Goal: Entertainment & Leisure: Browse casually

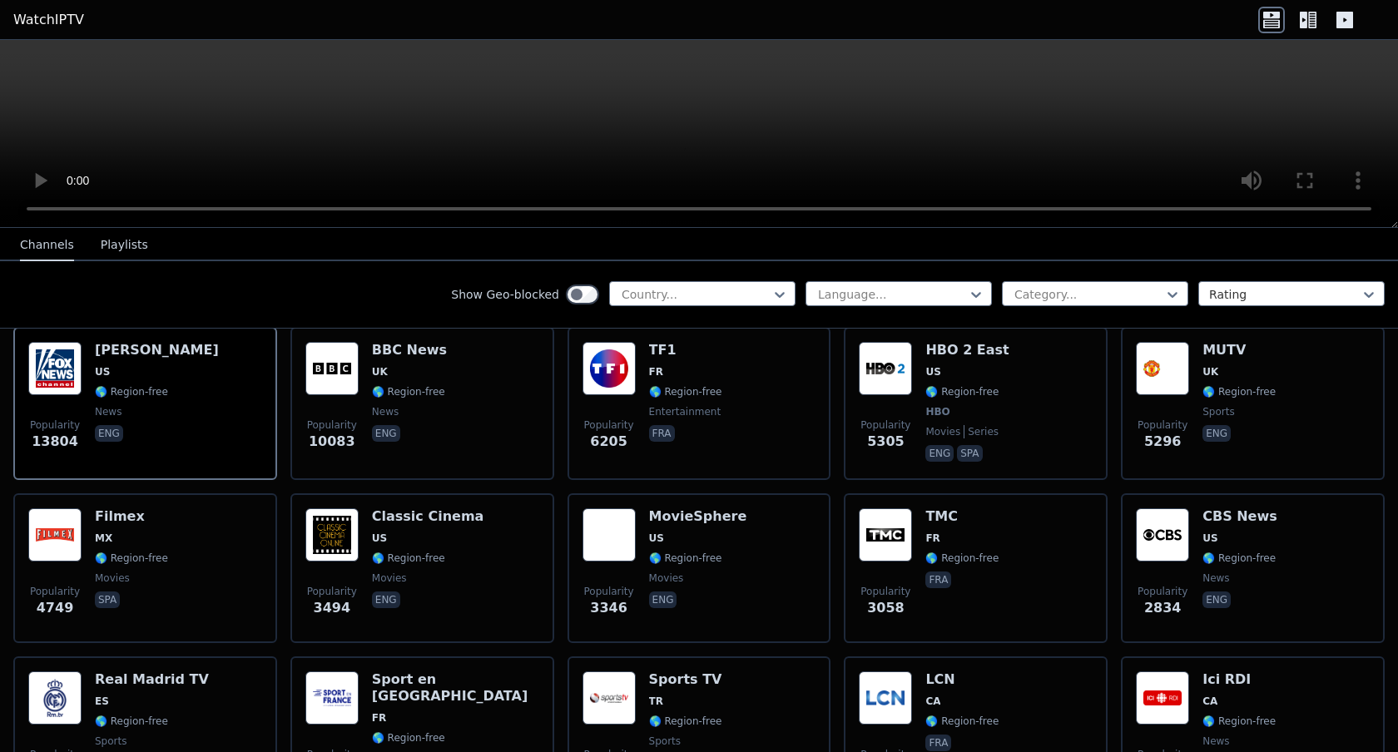
scroll to position [198, 0]
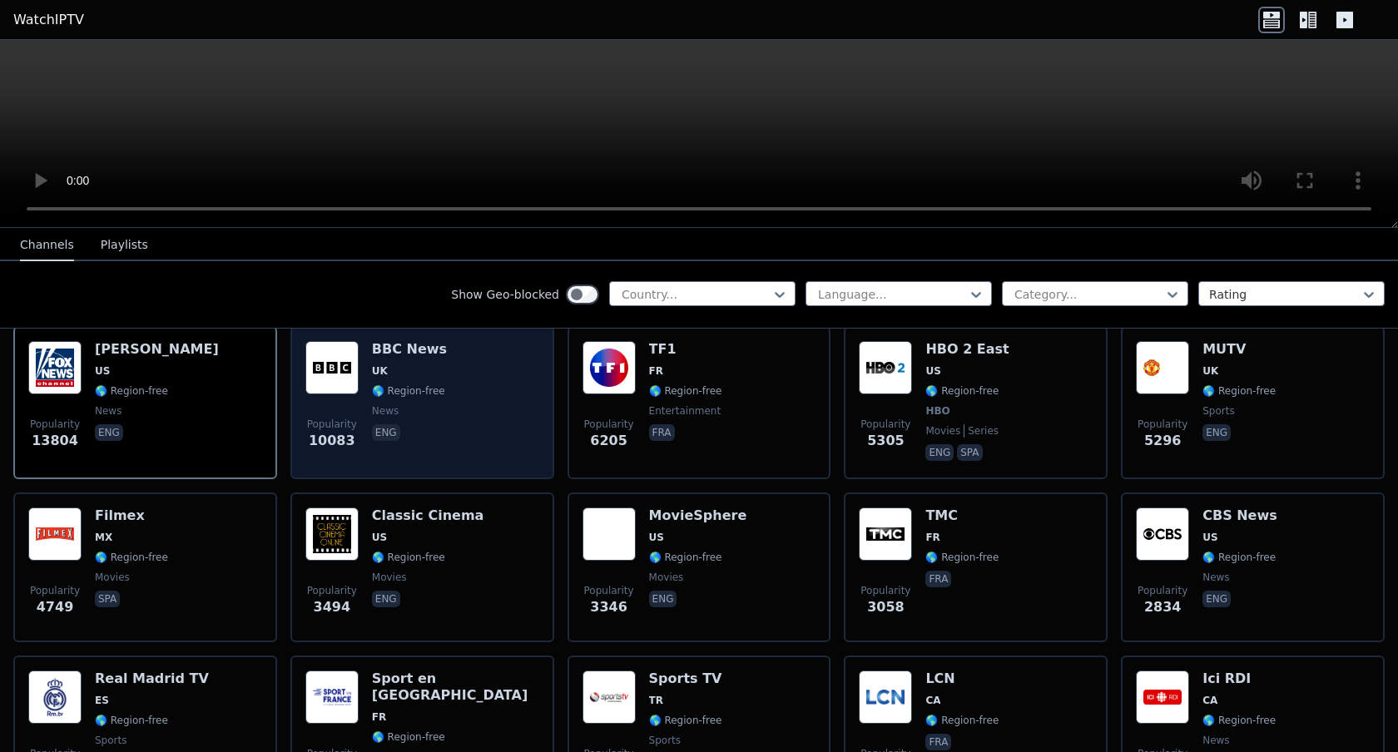
click at [462, 390] on div "Popularity 10083 BBC News UK 🌎 Region-free news eng" at bounding box center [422, 402] width 234 height 123
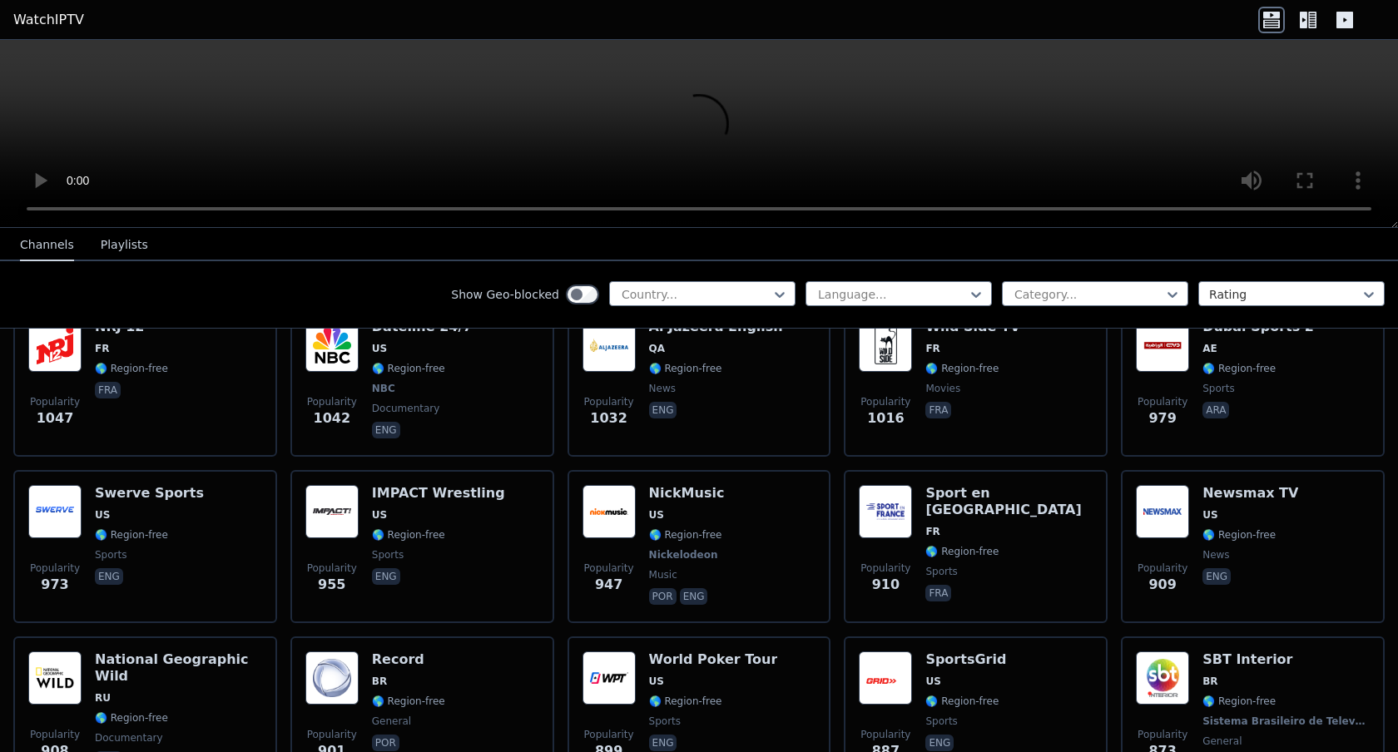
scroll to position [1859, 0]
click at [769, 295] on div at bounding box center [695, 294] width 151 height 17
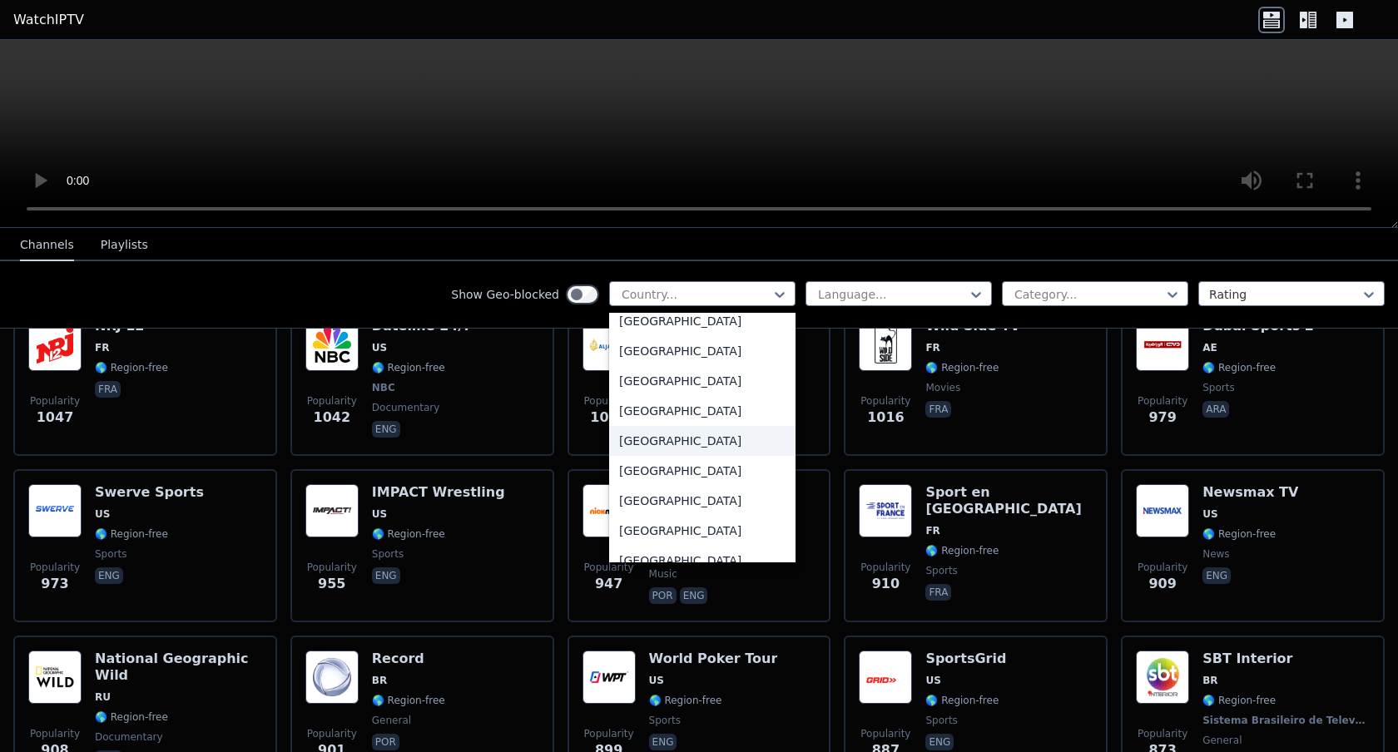
scroll to position [5781, 0]
click at [673, 432] on div "[GEOGRAPHIC_DATA]" at bounding box center [702, 439] width 186 height 30
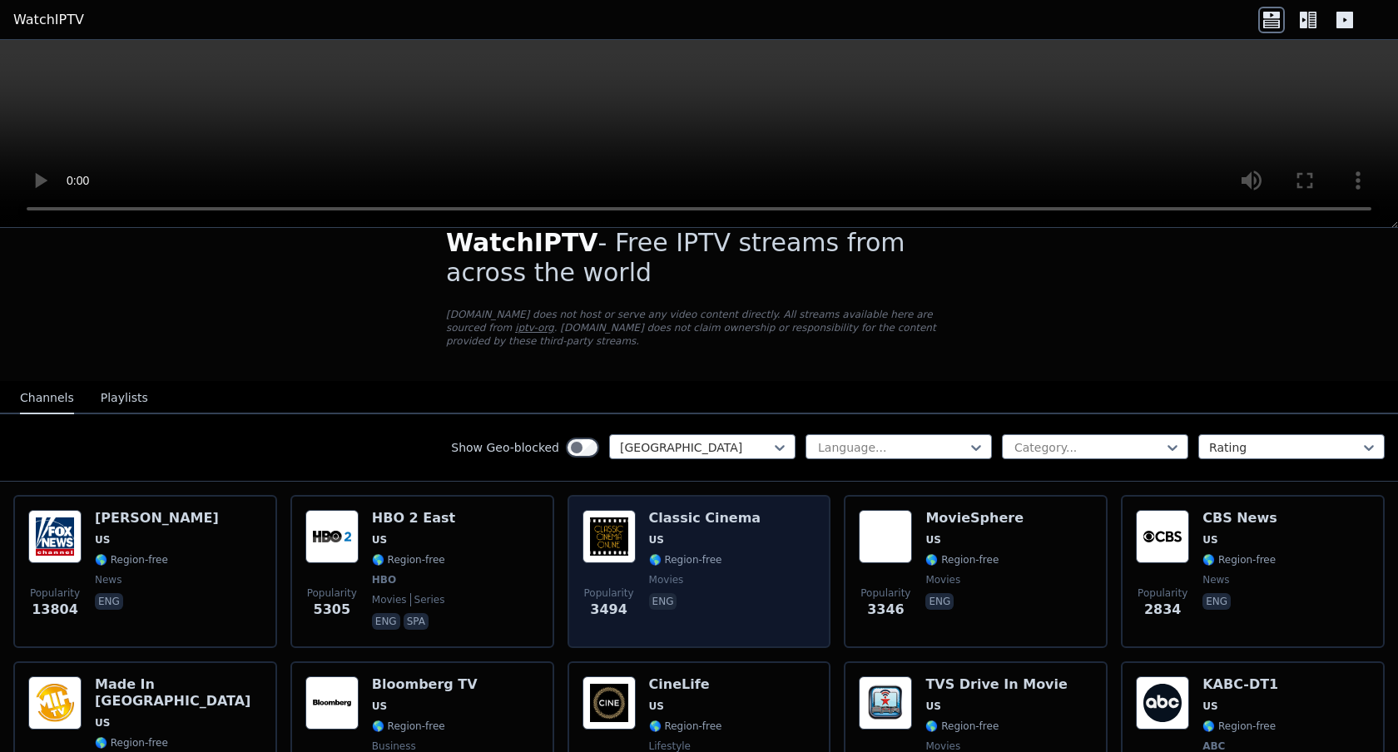
scroll to position [24, 0]
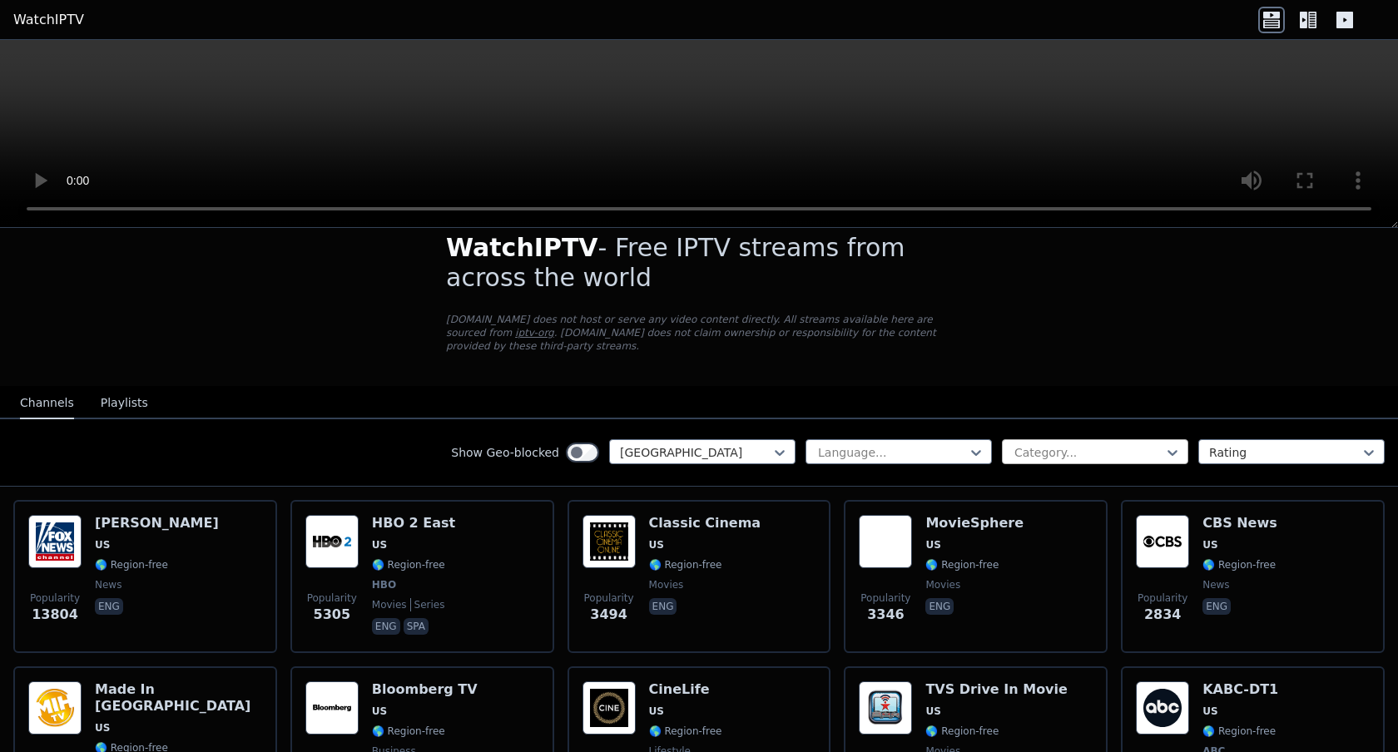
click at [1038, 454] on div at bounding box center [1088, 452] width 151 height 17
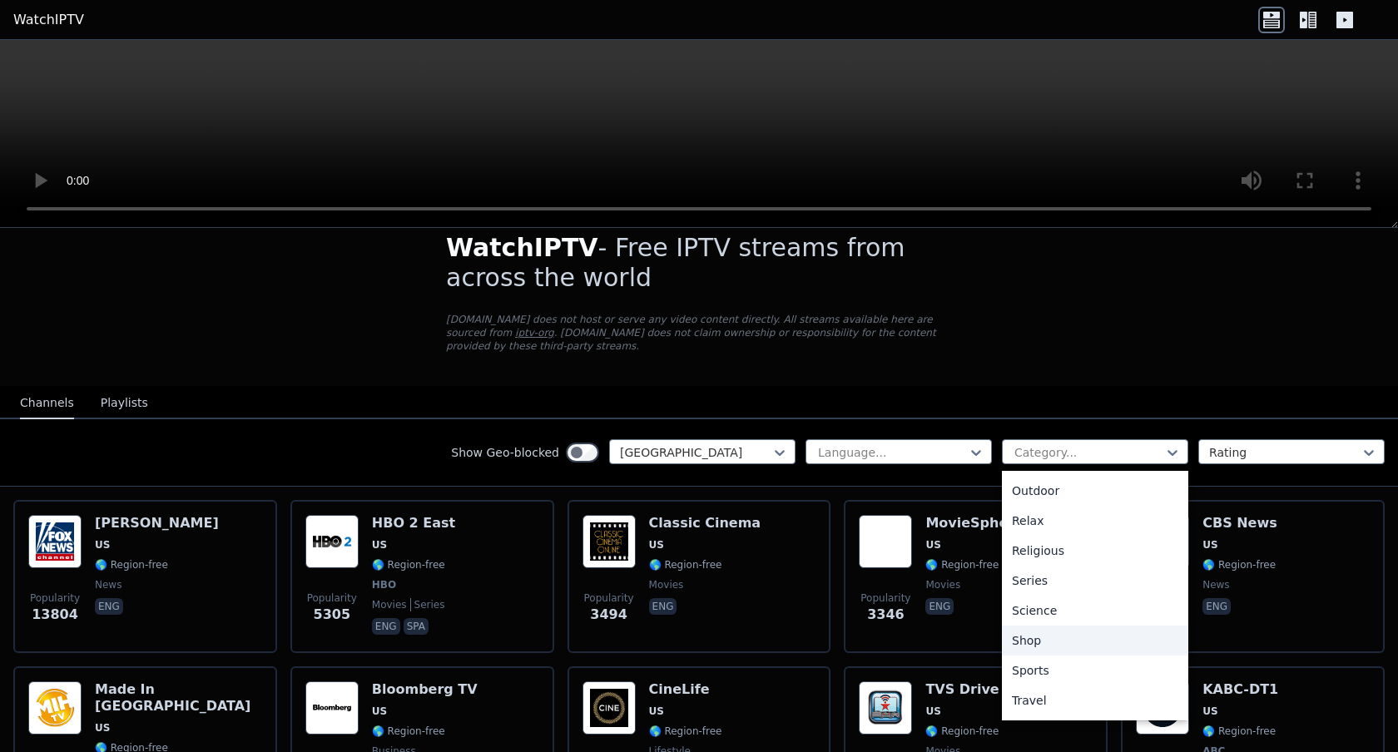
scroll to position [566, 0]
click at [1031, 632] on div "Sports" at bounding box center [1095, 643] width 186 height 30
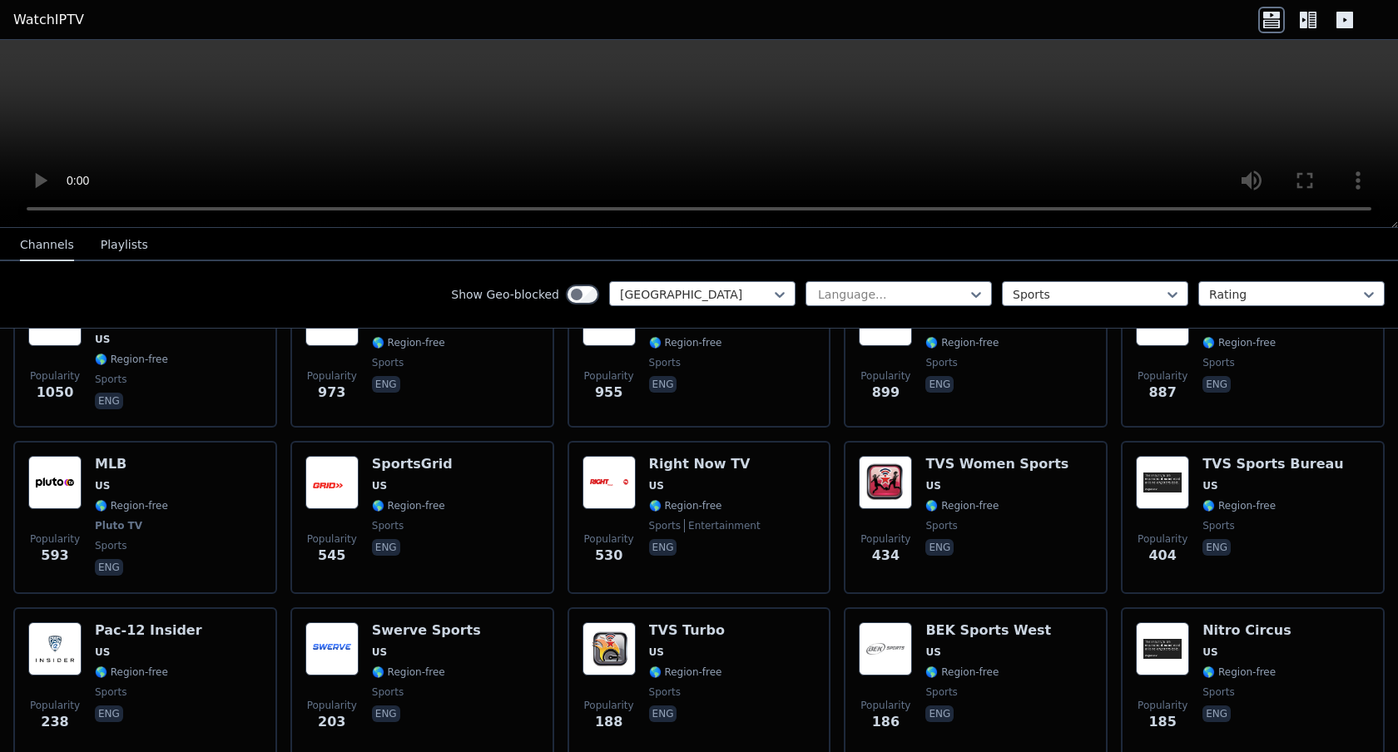
scroll to position [241, 0]
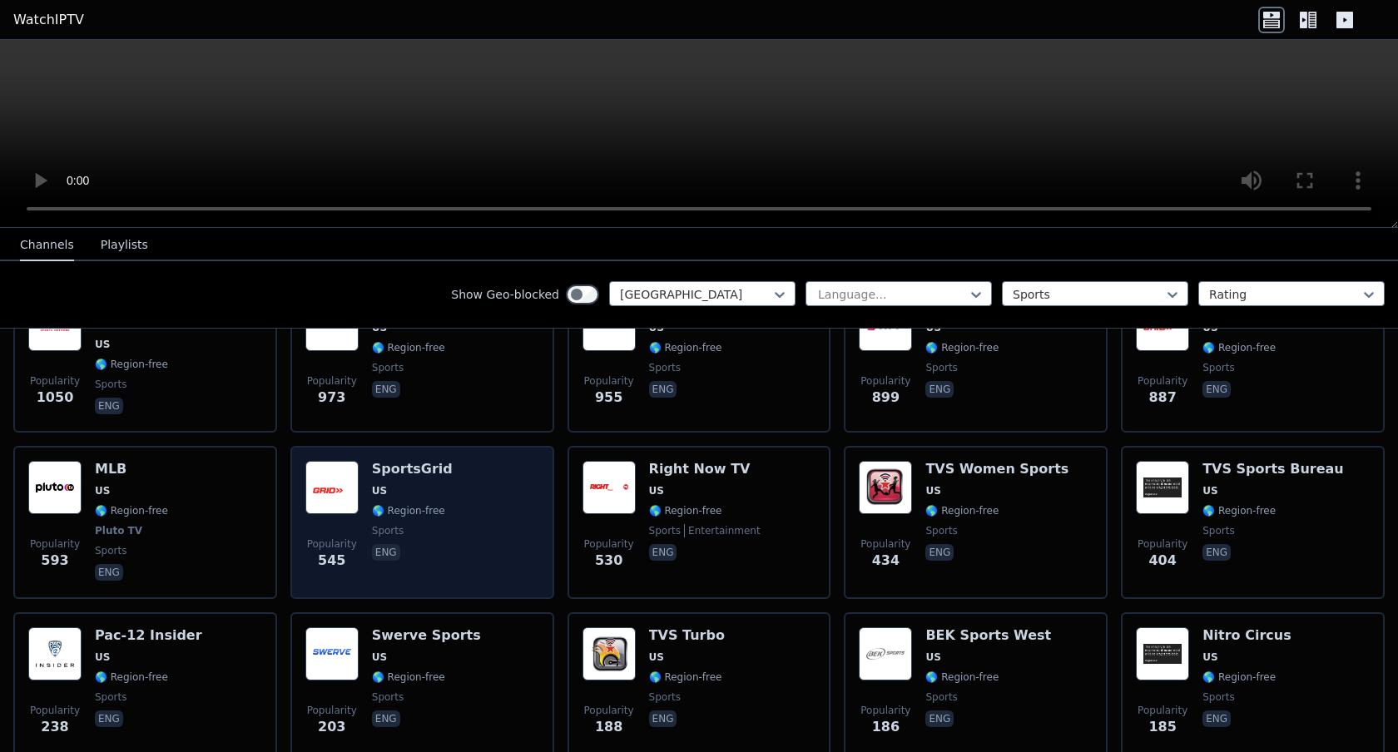
click at [506, 497] on div "Popularity 545 SportsGrid US 🌎 Region-free sports eng" at bounding box center [422, 522] width 234 height 123
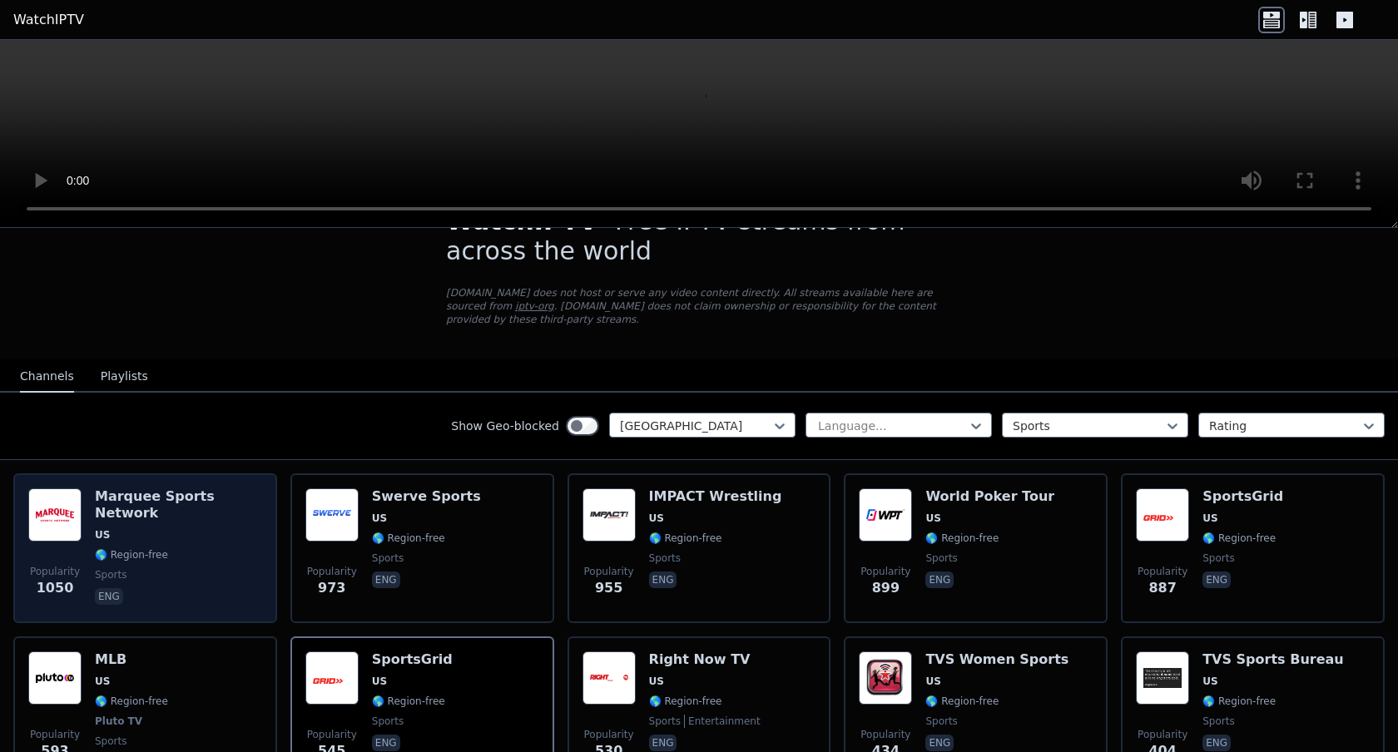
scroll to position [121, 0]
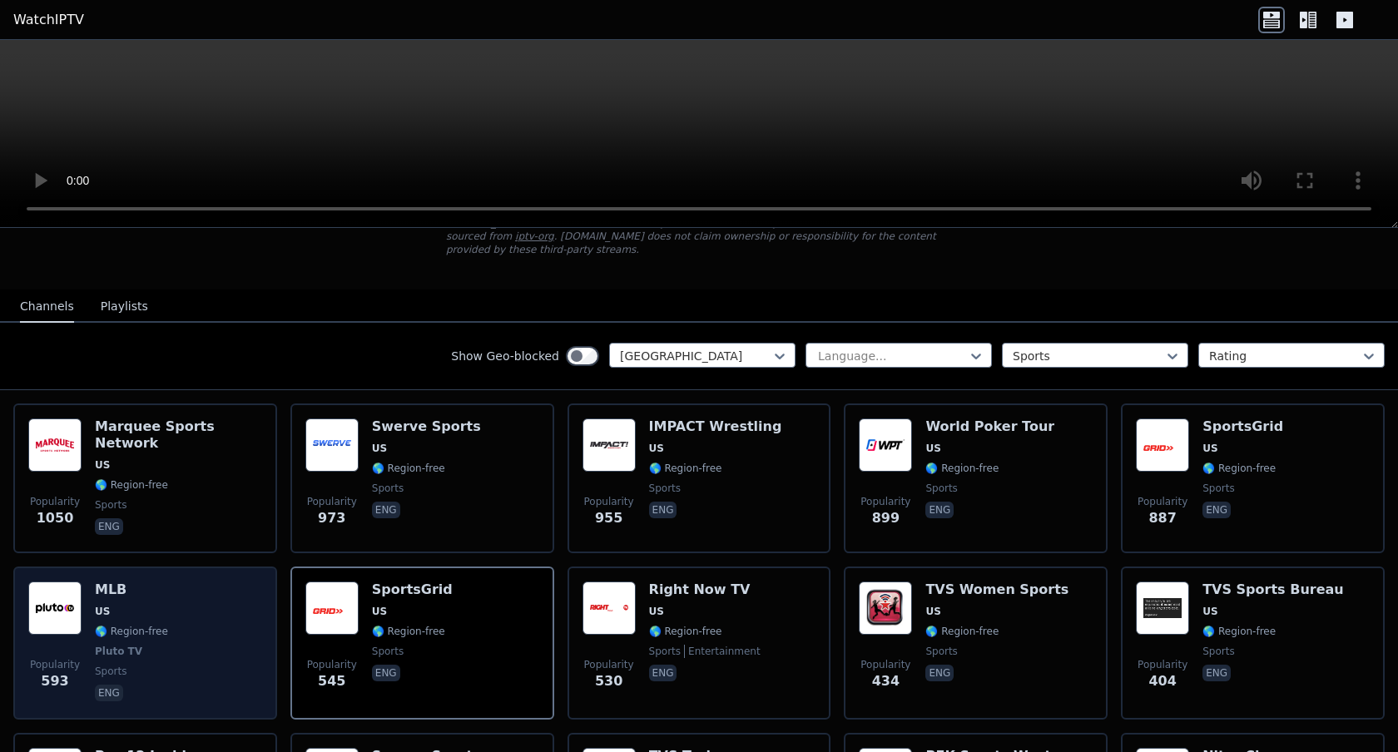
click at [225, 634] on div "Popularity 593 MLB US 🌎 Region-free Pluto TV sports eng" at bounding box center [145, 643] width 234 height 123
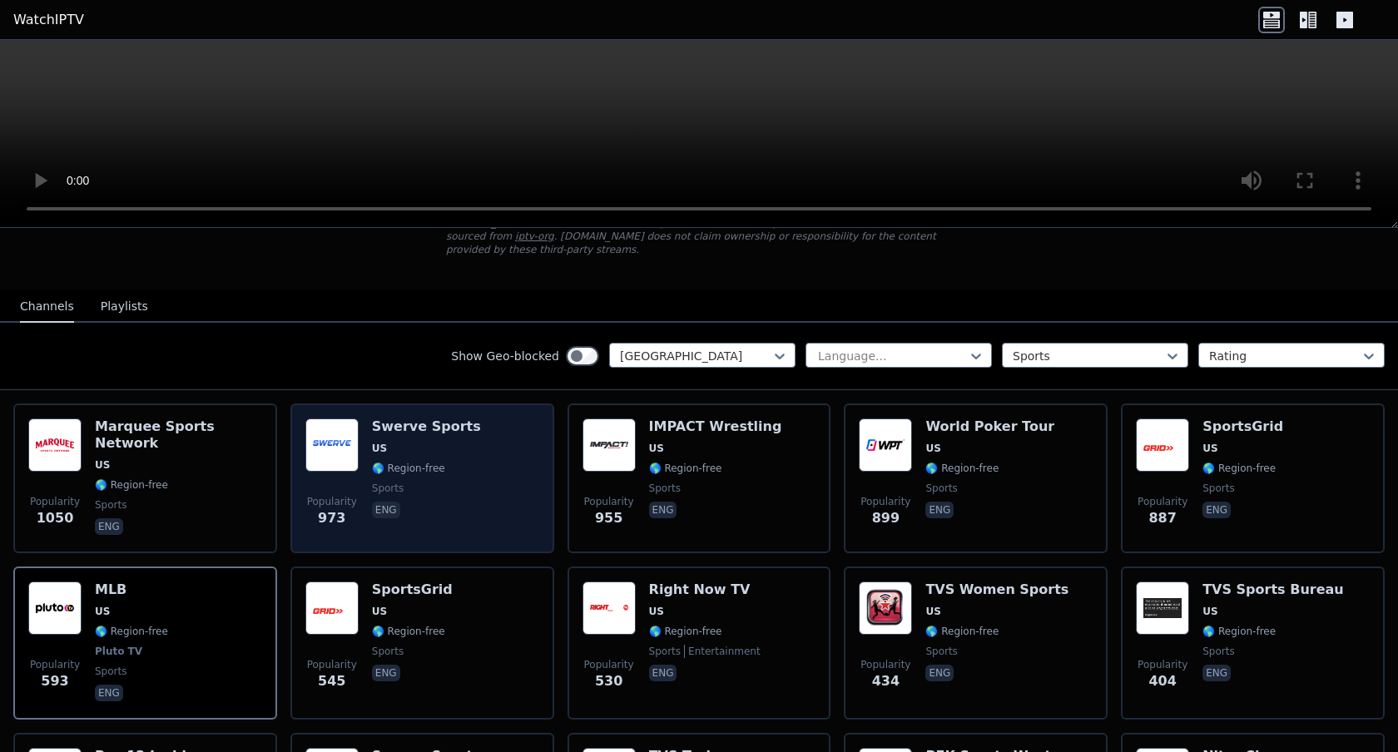
click at [488, 499] on div "Popularity 973 Swerve Sports US 🌎 Region-free sports eng" at bounding box center [422, 479] width 234 height 120
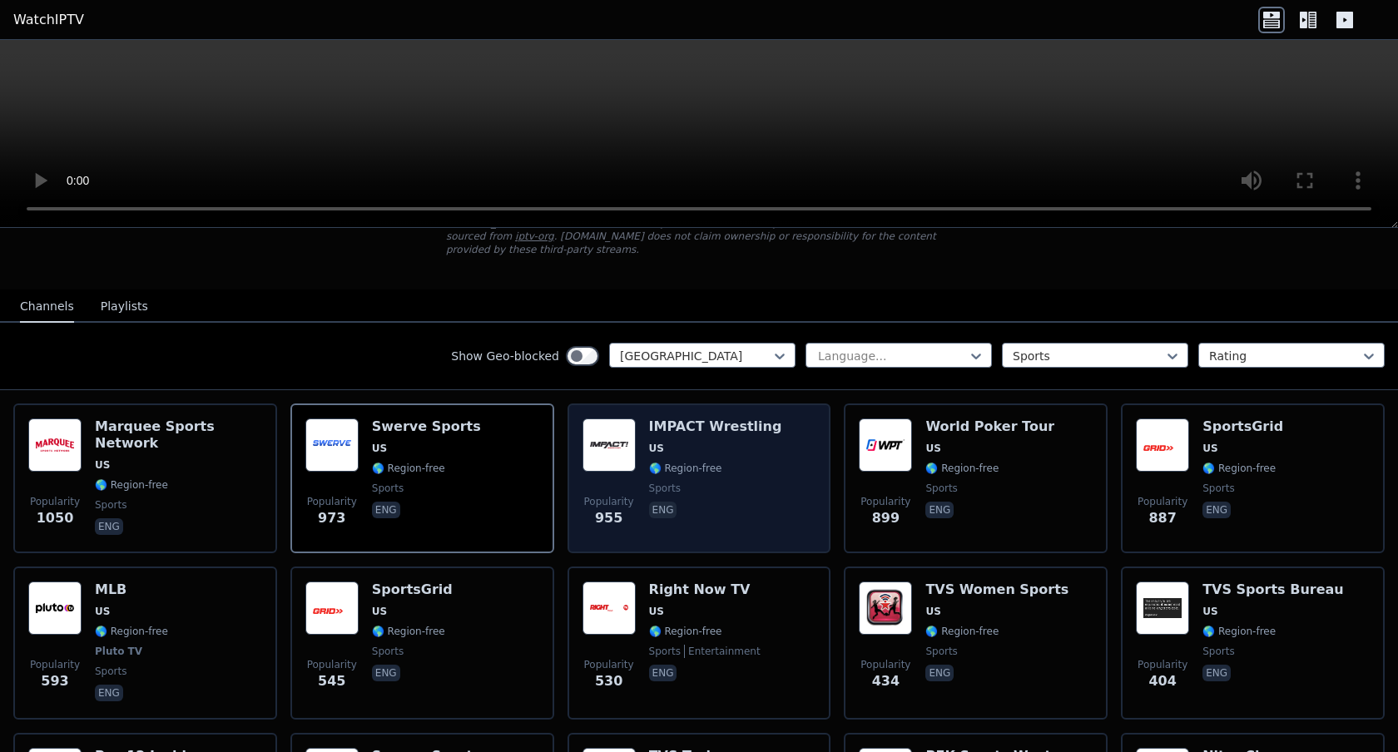
click at [738, 496] on div "IMPACT Wrestling US 🌎 Region-free sports eng" at bounding box center [715, 479] width 133 height 120
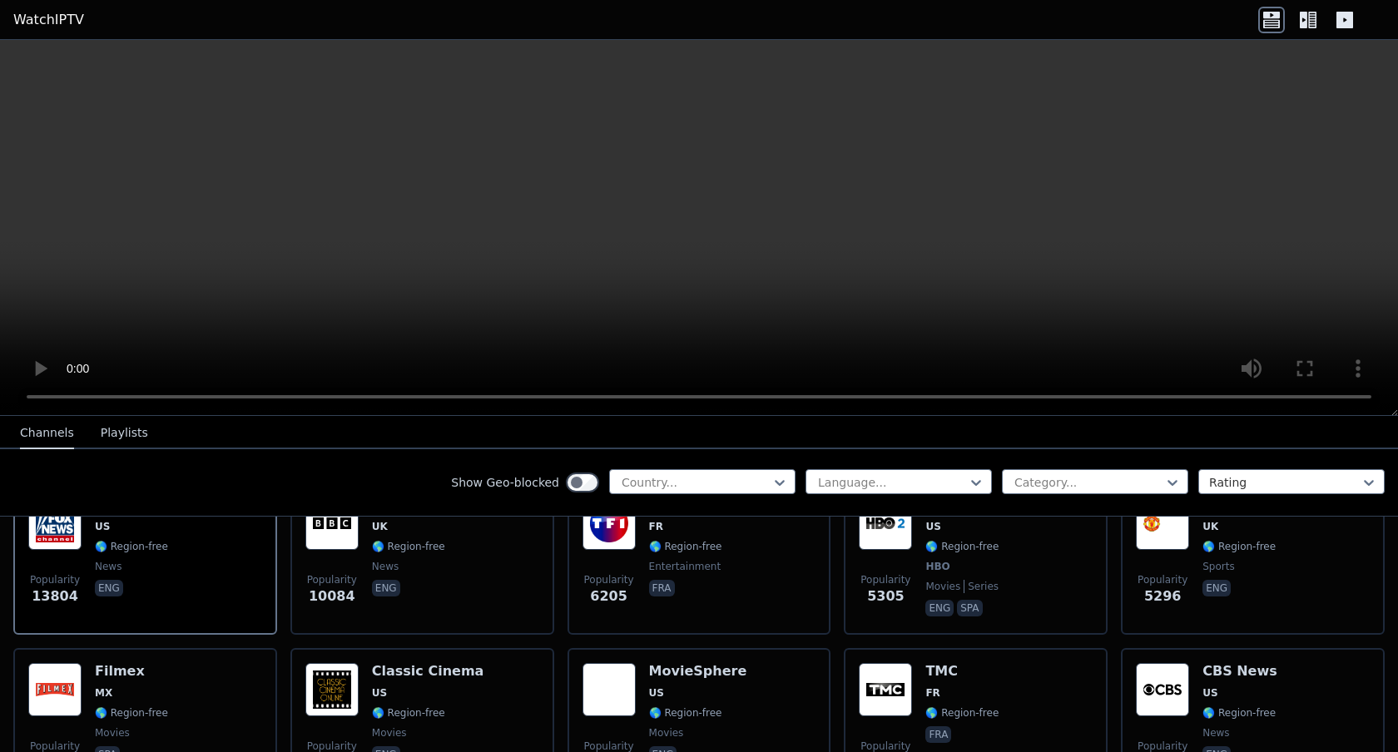
scroll to position [231, 0]
click at [1052, 482] on div at bounding box center [1088, 482] width 151 height 17
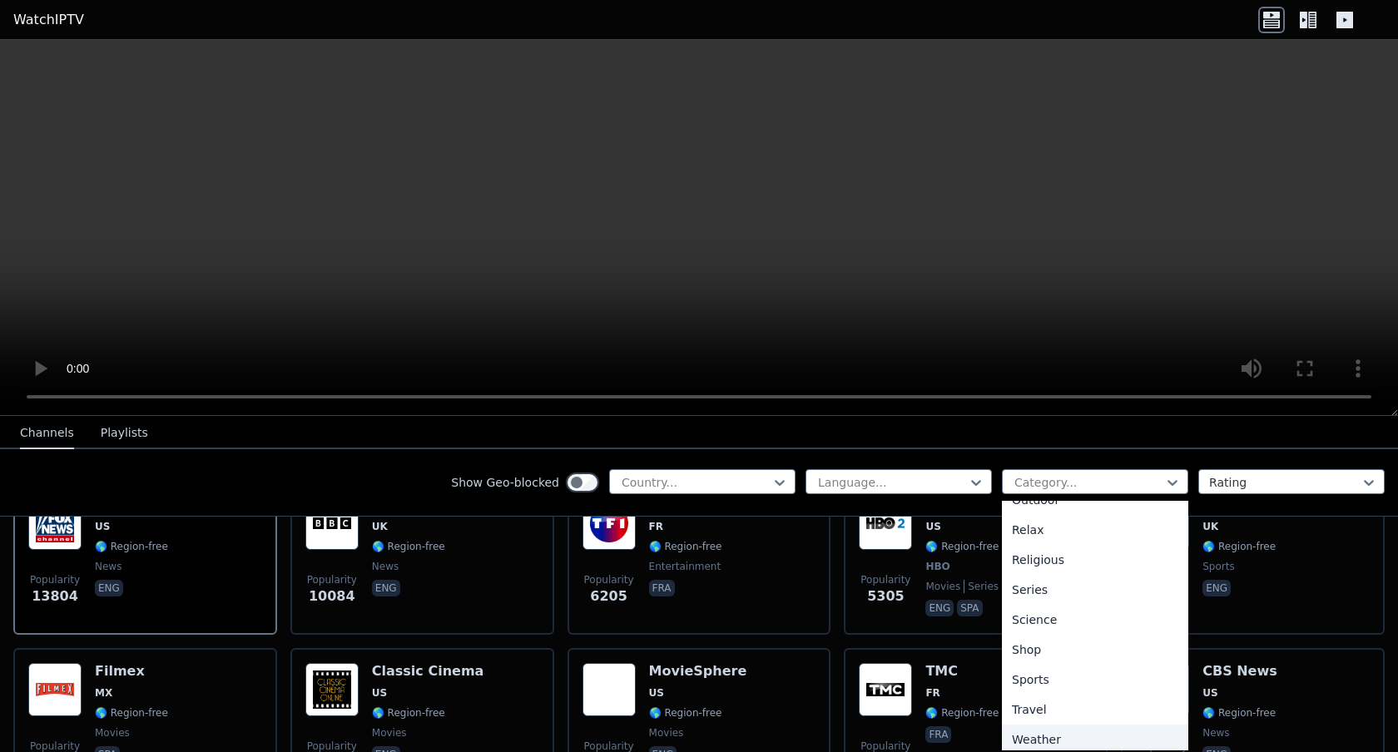
scroll to position [566, 0]
click at [1030, 674] on div "Sports" at bounding box center [1095, 673] width 186 height 30
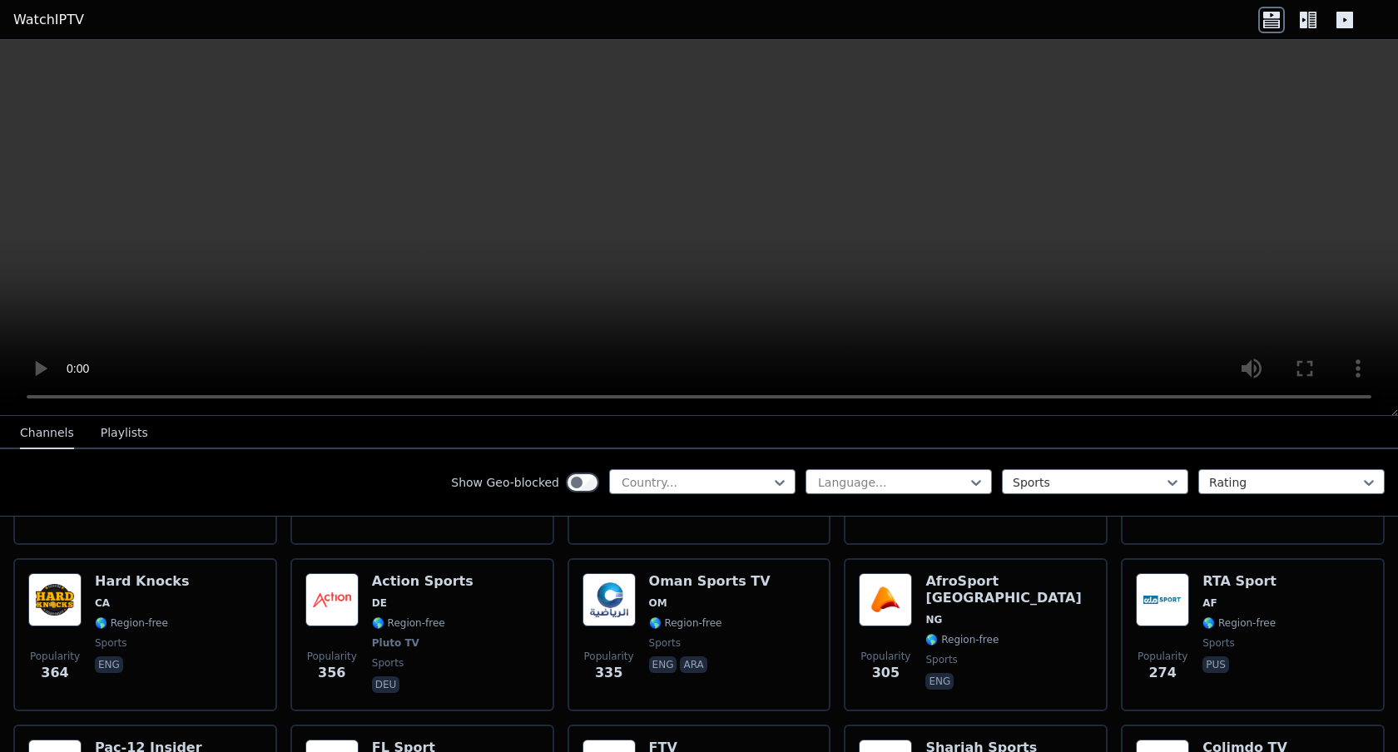
scroll to position [1301, 0]
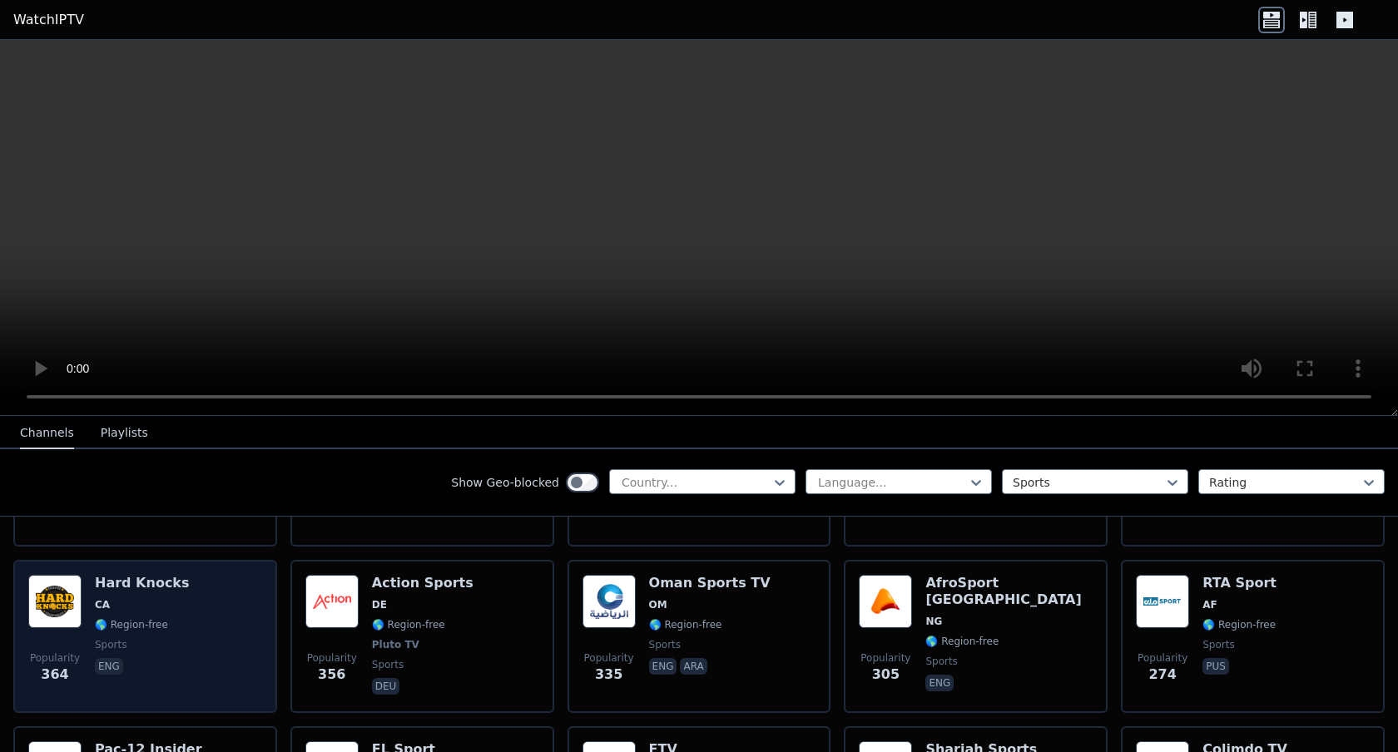
click at [221, 627] on div "Popularity 364 Hard Knocks CA 🌎 Region-free sports eng" at bounding box center [145, 636] width 234 height 123
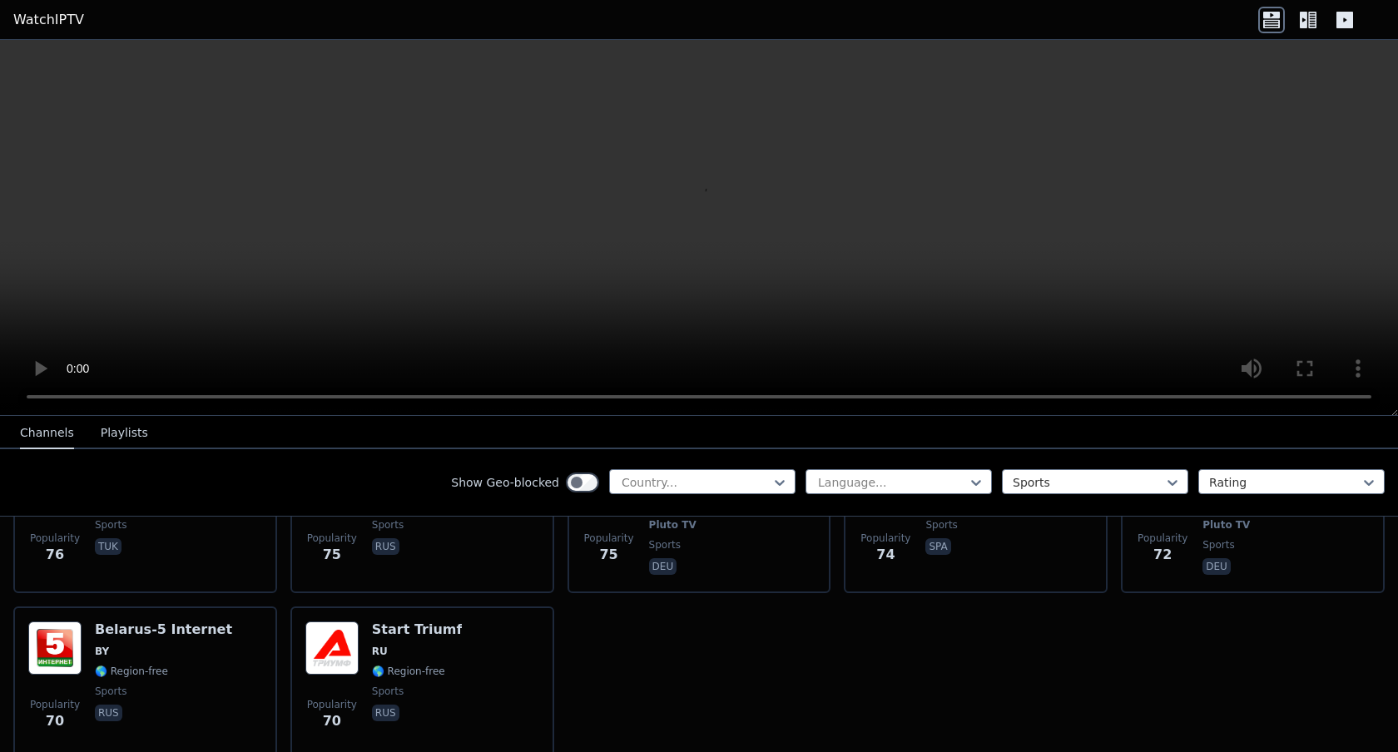
scroll to position [3802, 0]
